Goal: Use online tool/utility: Use online tool/utility

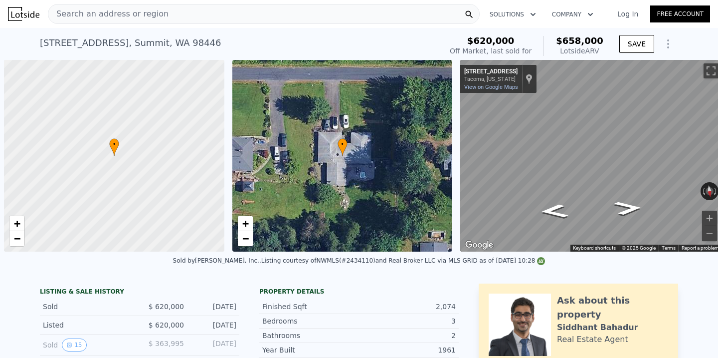
scroll to position [0, 4]
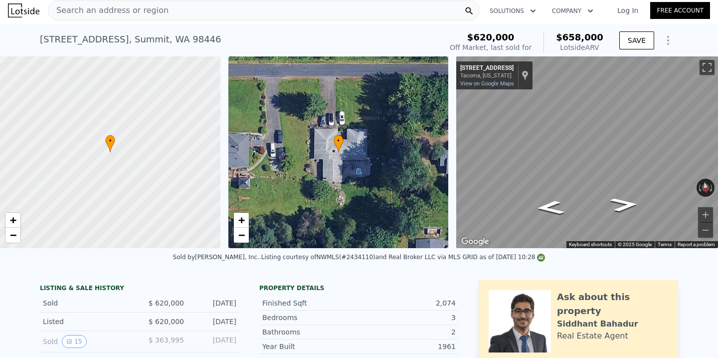
click at [240, 3] on div "Search an address or region" at bounding box center [264, 10] width 432 height 20
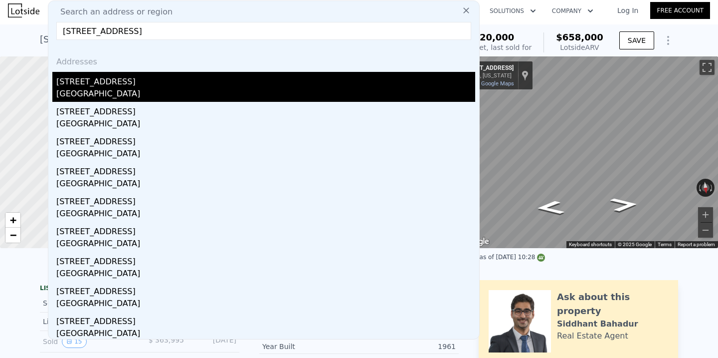
type input "[STREET_ADDRESS]"
click at [179, 89] on div "[GEOGRAPHIC_DATA]" at bounding box center [265, 95] width 419 height 14
type input "3"
type input "5"
type input "1.75"
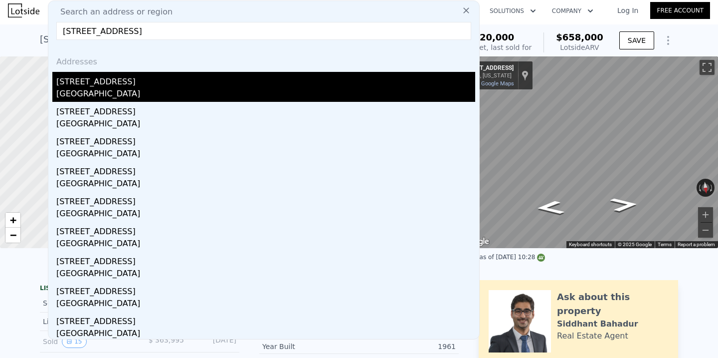
type input "3"
type input "1560"
type input "2900"
type input "7220"
type input "14885"
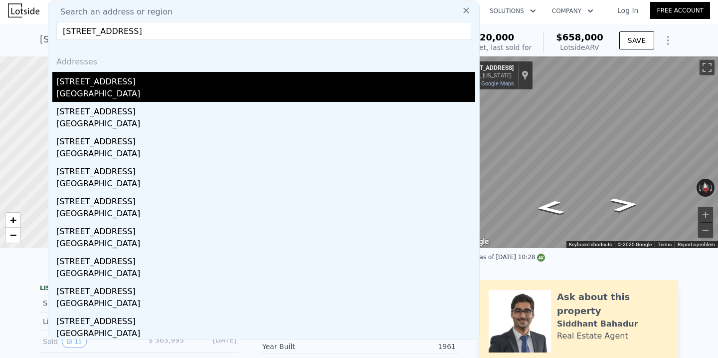
type input "$ 1,386,000"
type input "7"
type input "$ 264,488"
